Goal: Task Accomplishment & Management: Use online tool/utility

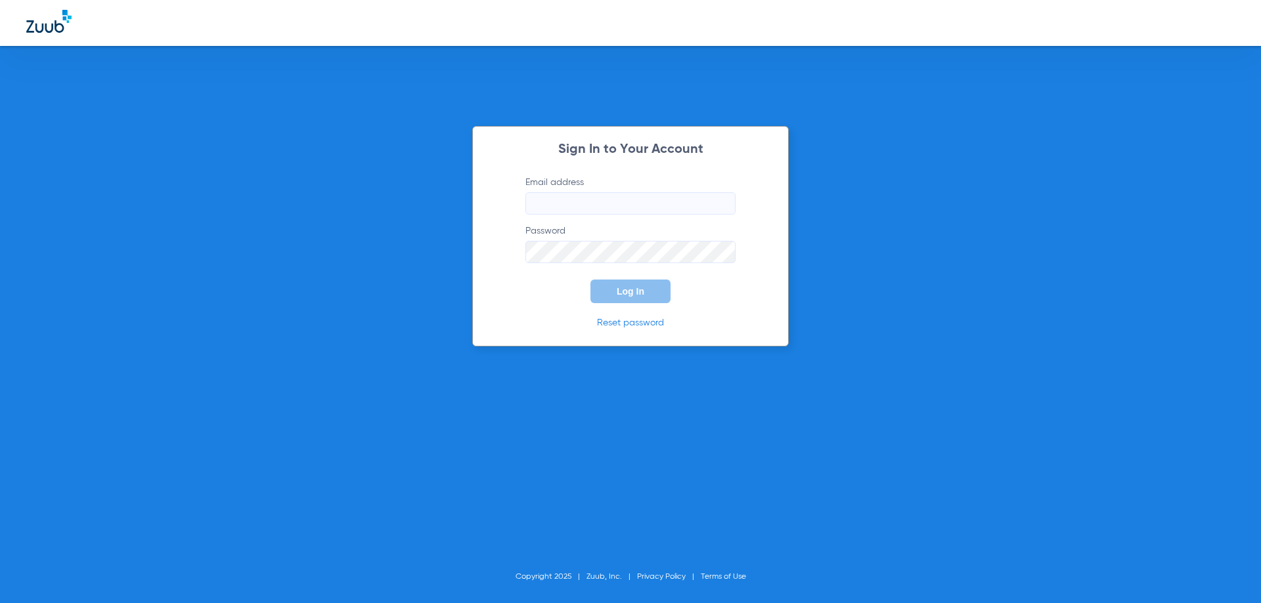
type input "[EMAIL_ADDRESS][DOMAIN_NAME]"
click at [665, 296] on button "Log In" at bounding box center [630, 292] width 80 height 24
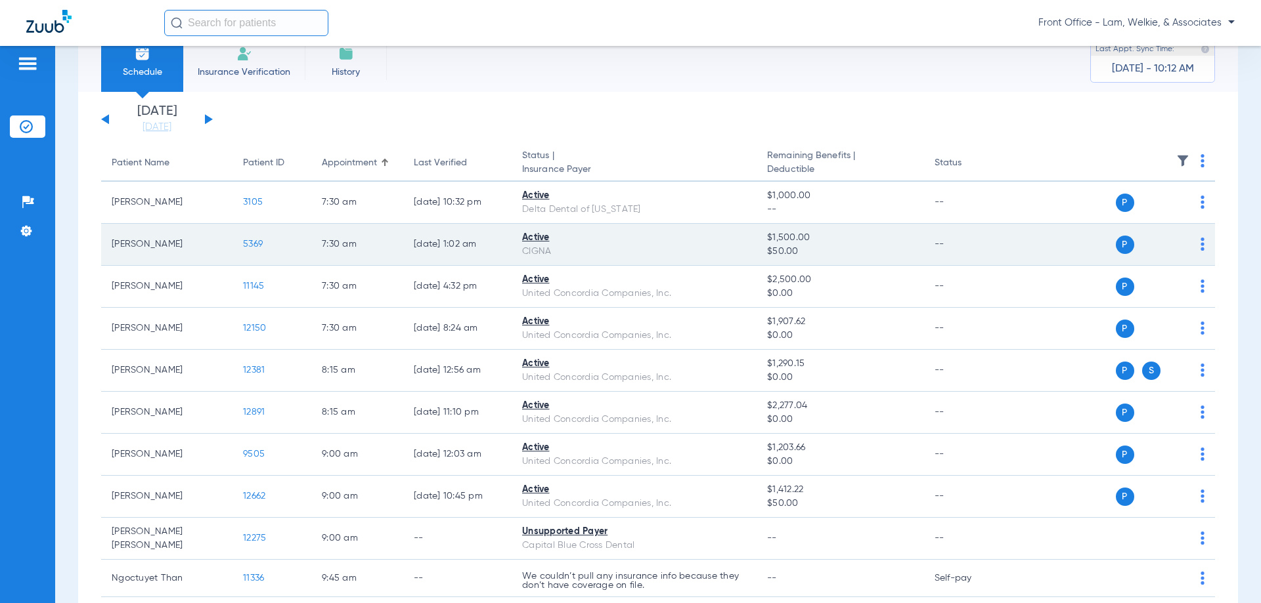
scroll to position [66, 0]
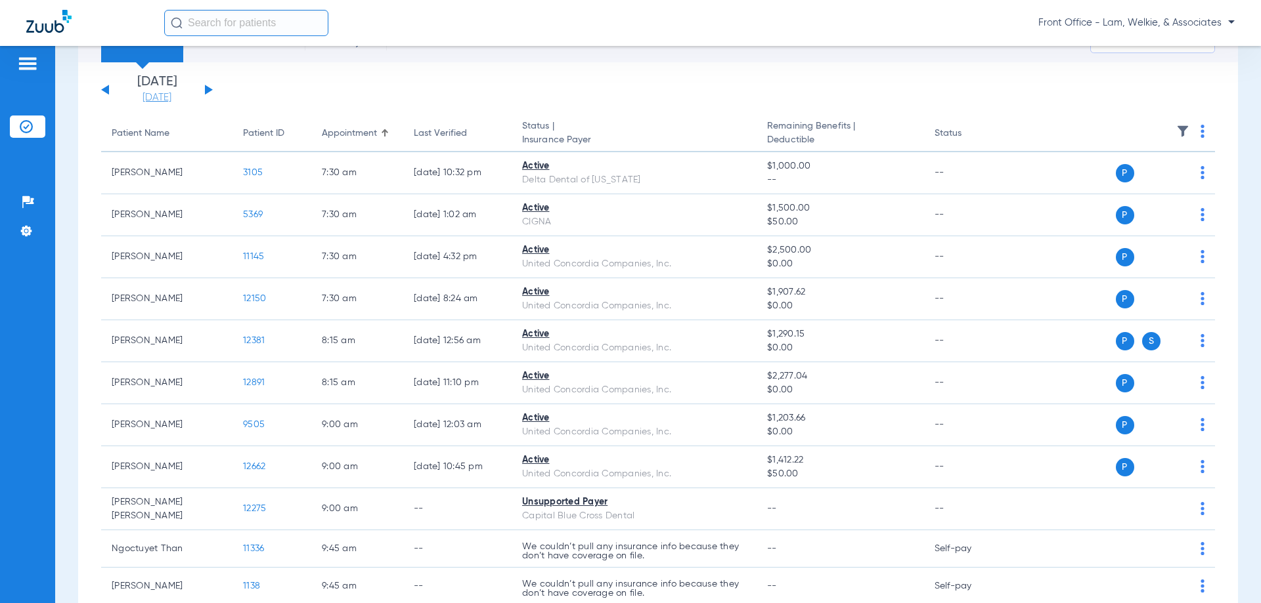
click at [160, 100] on link "[DATE]" at bounding box center [157, 97] width 79 height 13
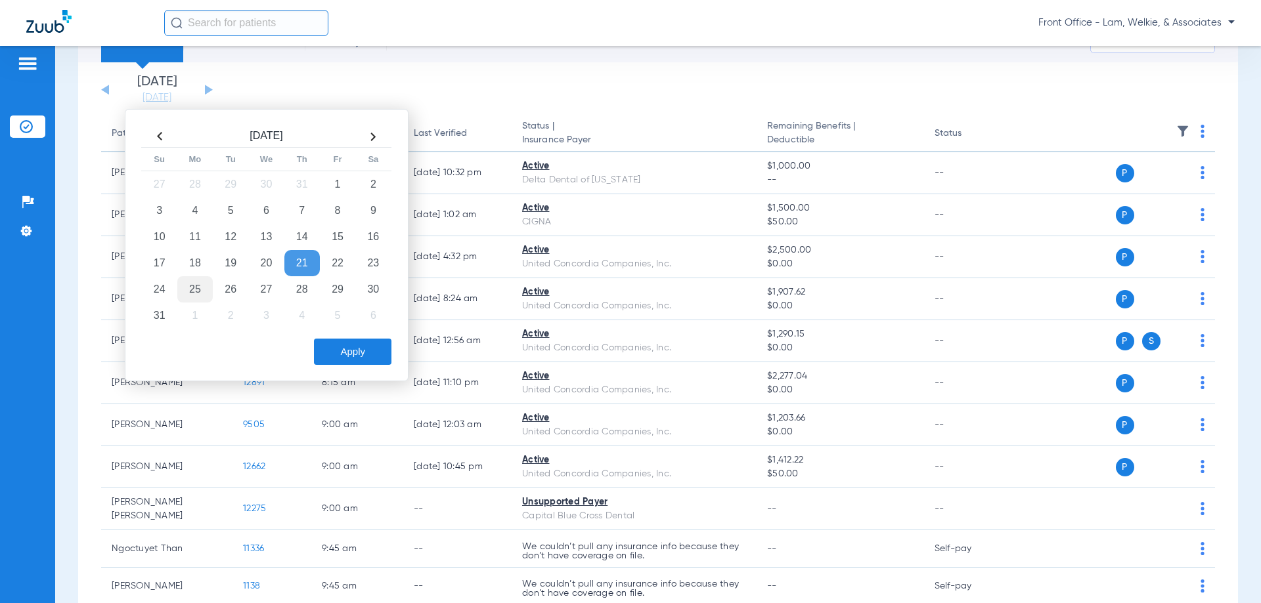
click at [190, 290] on td "25" at bounding box center [194, 289] width 35 height 26
click at [379, 361] on button "Apply" at bounding box center [352, 352] width 77 height 26
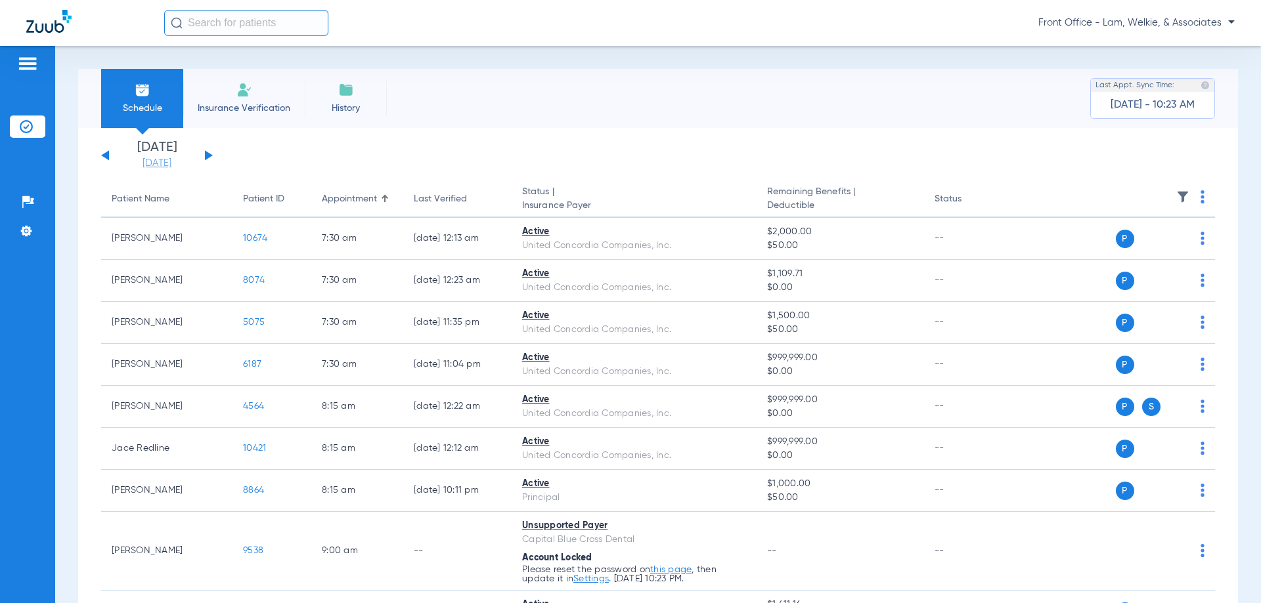
click at [176, 164] on link "[DATE]" at bounding box center [157, 163] width 79 height 13
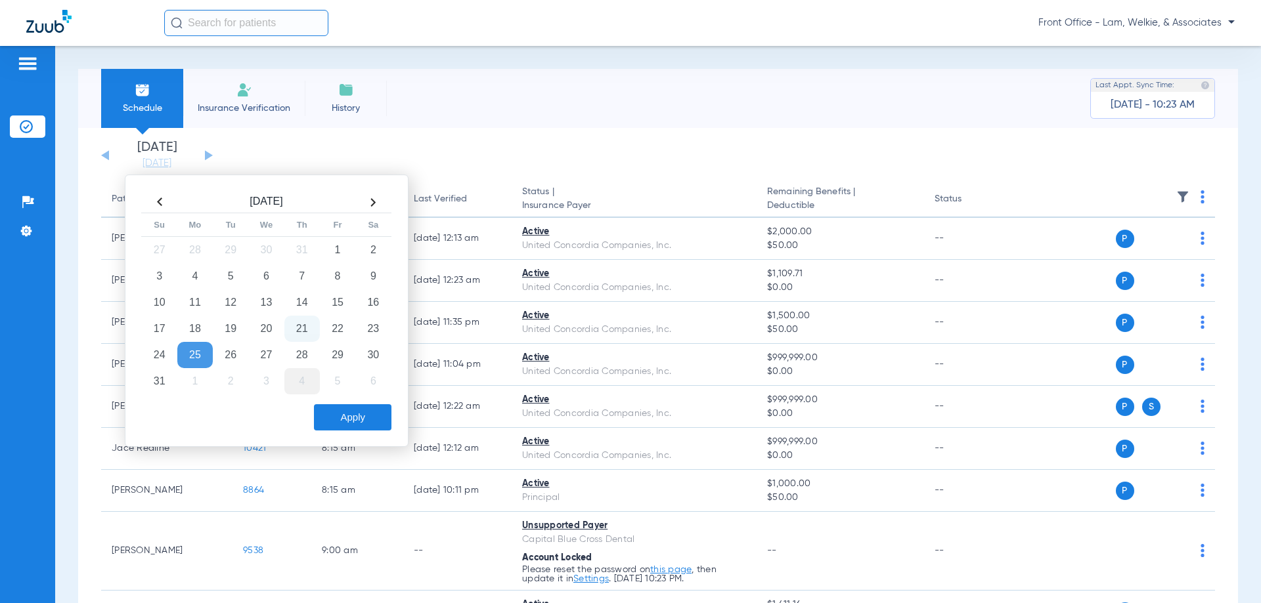
click at [306, 387] on td "4" at bounding box center [301, 381] width 35 height 26
click at [361, 416] on button "Apply" at bounding box center [352, 417] width 77 height 26
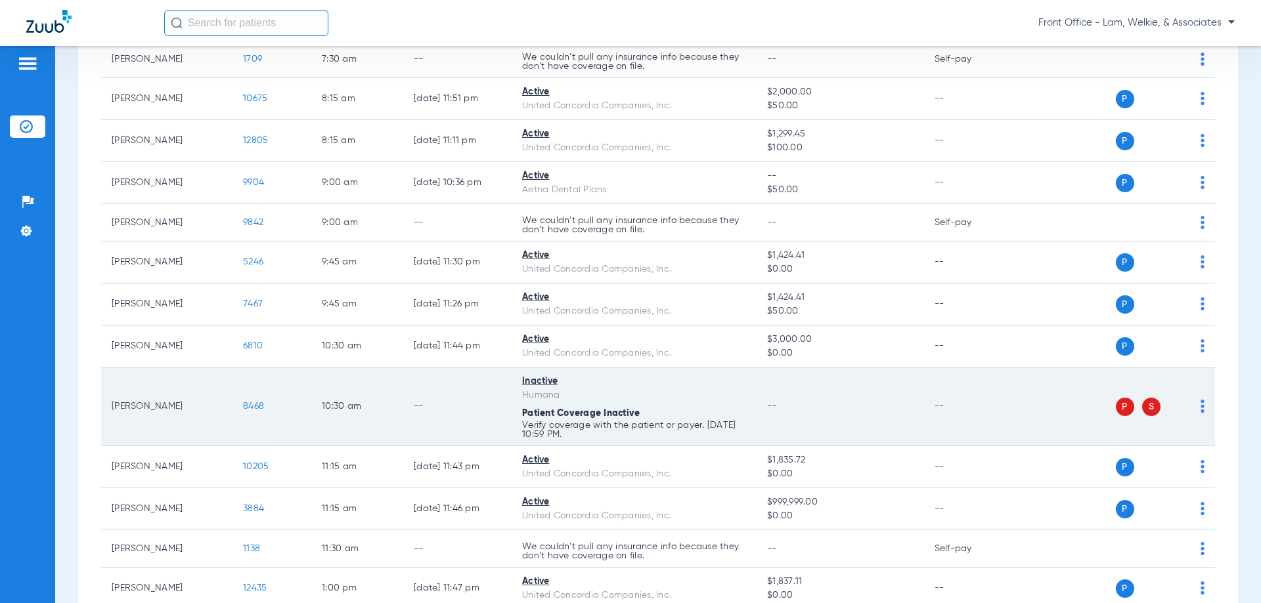
scroll to position [131, 0]
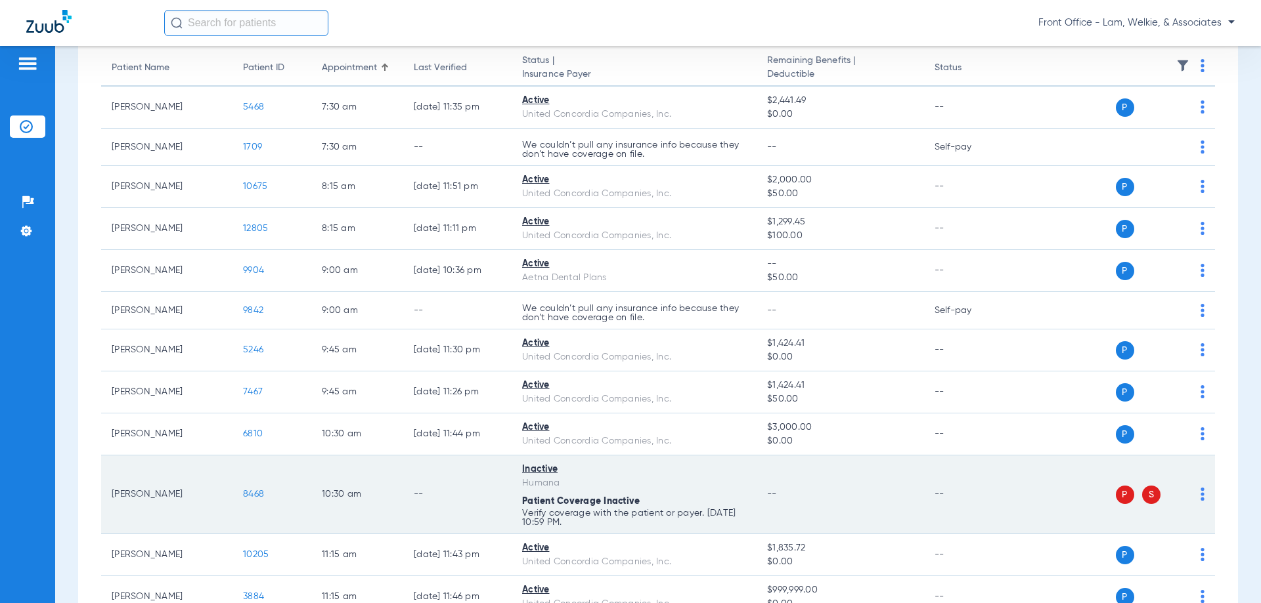
click at [257, 497] on span "8468" at bounding box center [253, 494] width 21 height 9
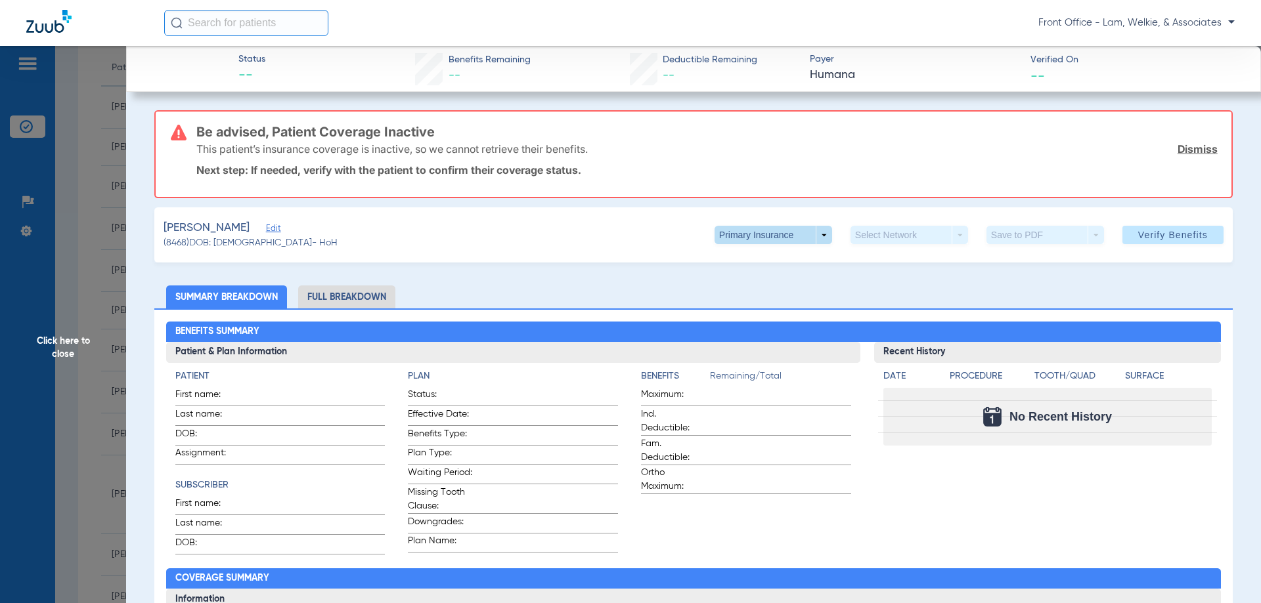
click at [767, 238] on span at bounding box center [773, 235] width 32 height 32
click at [752, 290] on span "Secondary Insurance" at bounding box center [759, 287] width 87 height 9
click at [76, 345] on span "Click here to close" at bounding box center [63, 347] width 126 height 603
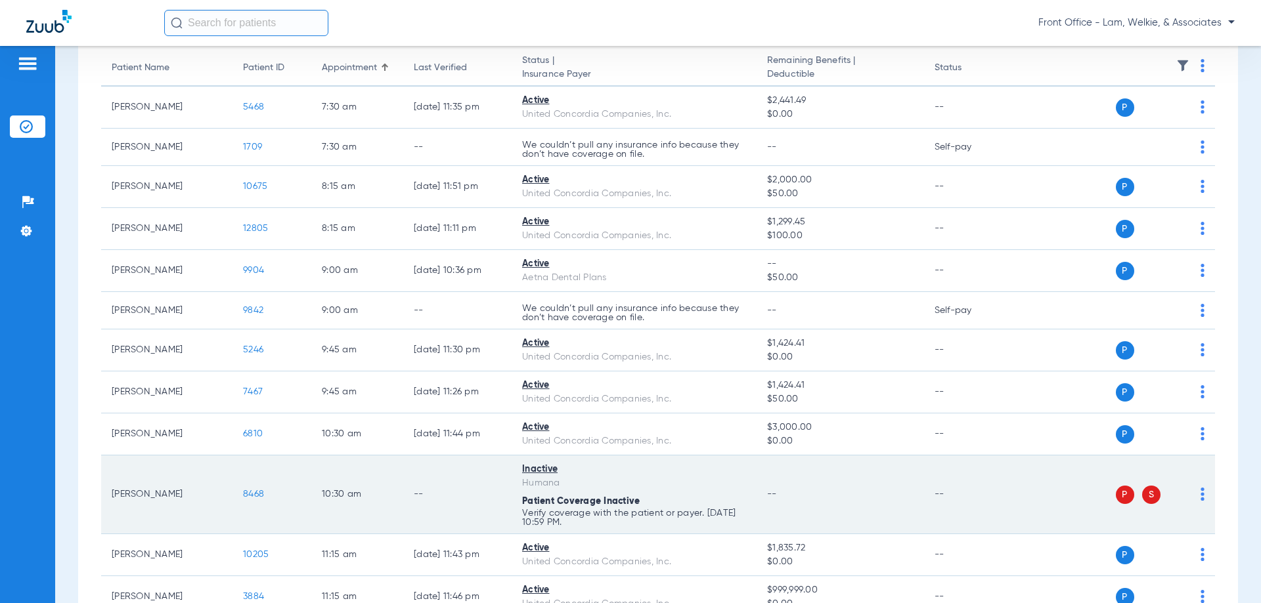
click at [1194, 495] on td "P S" at bounding box center [1113, 495] width 203 height 79
click at [1200, 498] on img at bounding box center [1202, 494] width 4 height 13
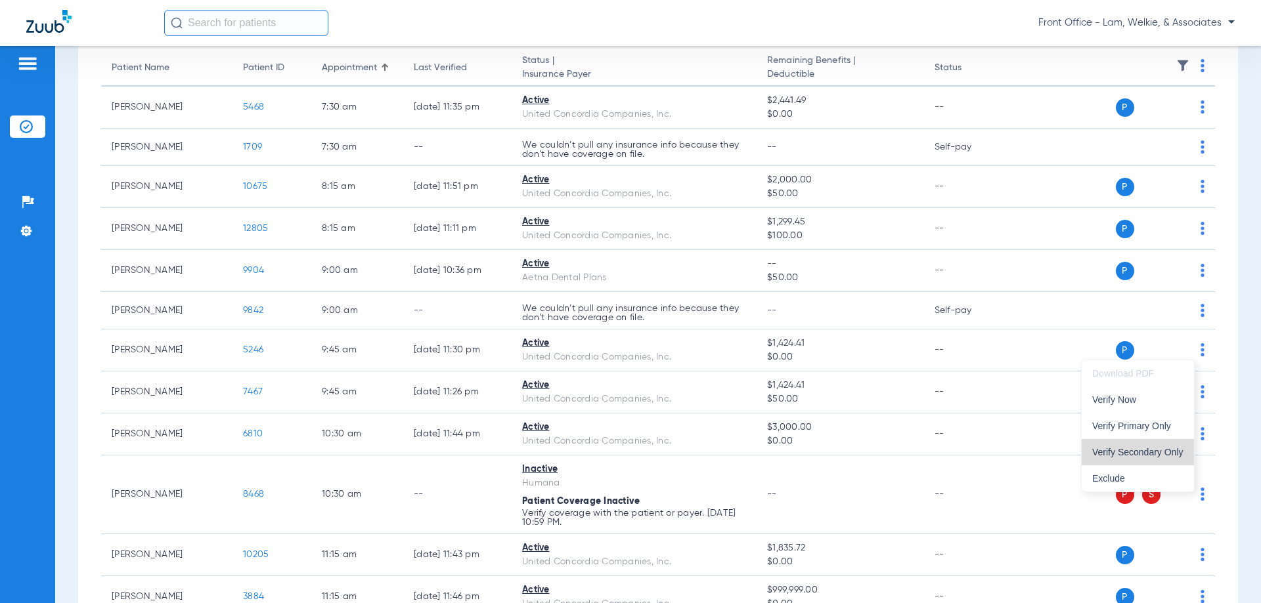
click at [1161, 453] on span "Verify Secondary Only" at bounding box center [1137, 452] width 91 height 9
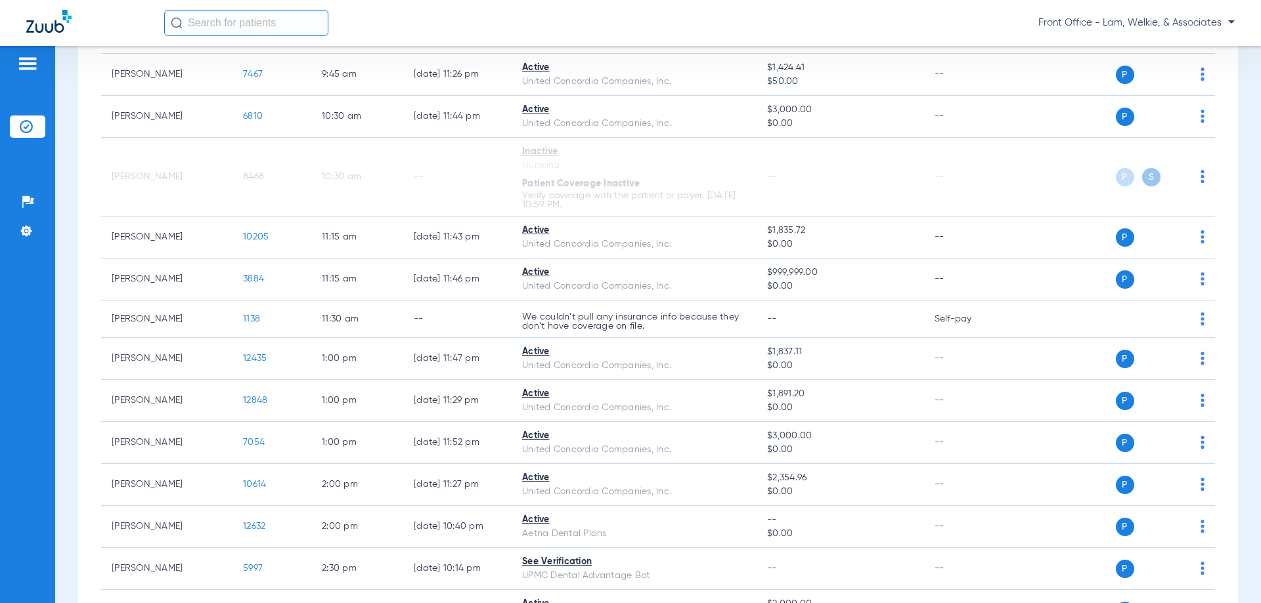
scroll to position [415, 0]
